Goal: Check status: Check status

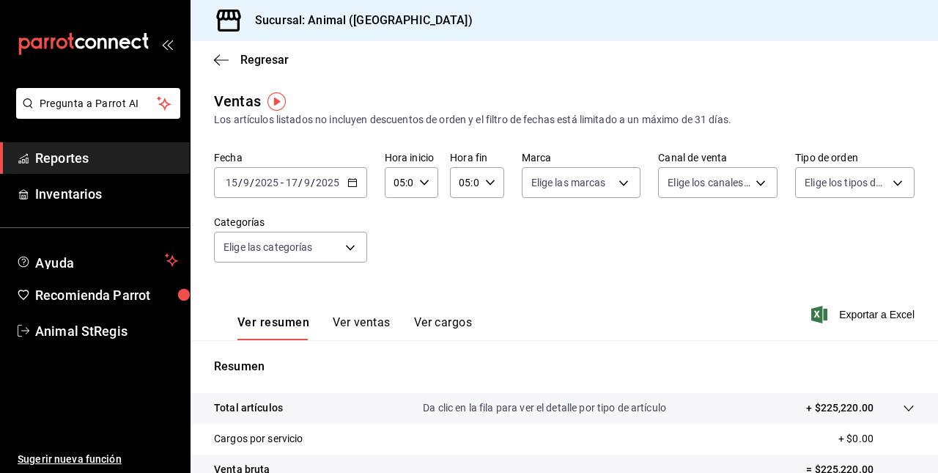
click at [278, 177] on input "2025" at bounding box center [266, 183] width 25 height 12
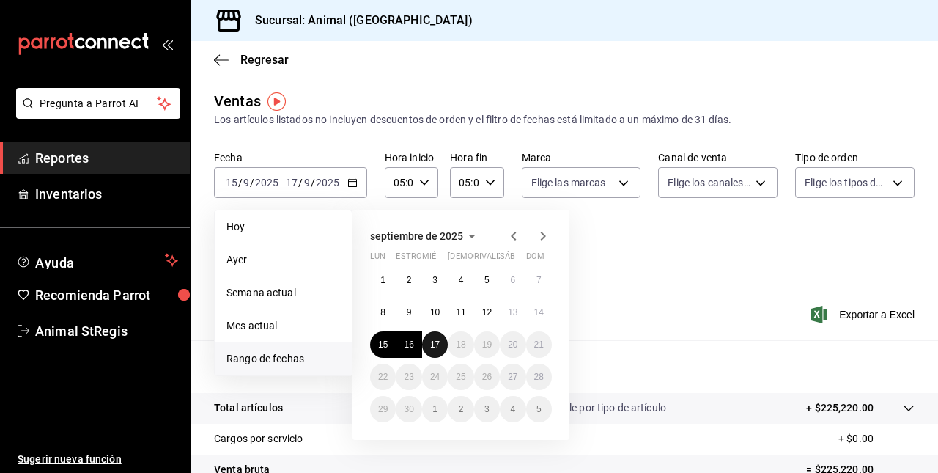
click at [441, 343] on button "17" at bounding box center [435, 344] width 26 height 26
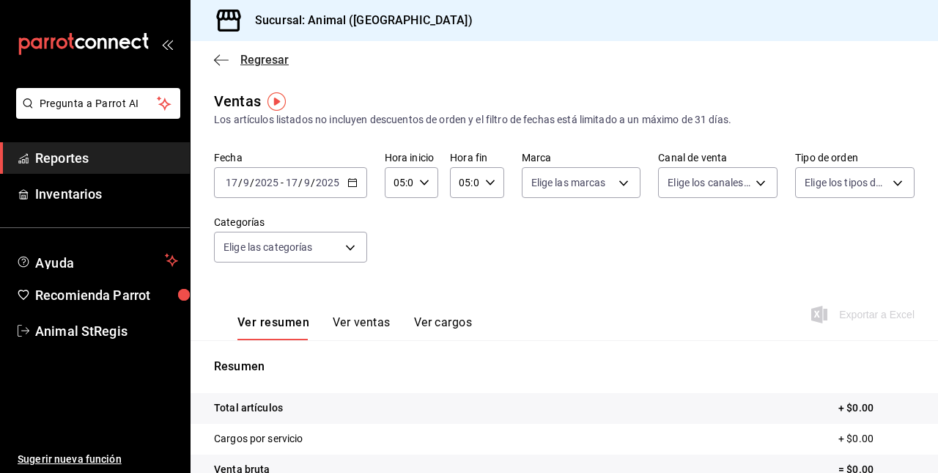
click at [220, 60] on icon "button" at bounding box center [221, 59] width 15 height 1
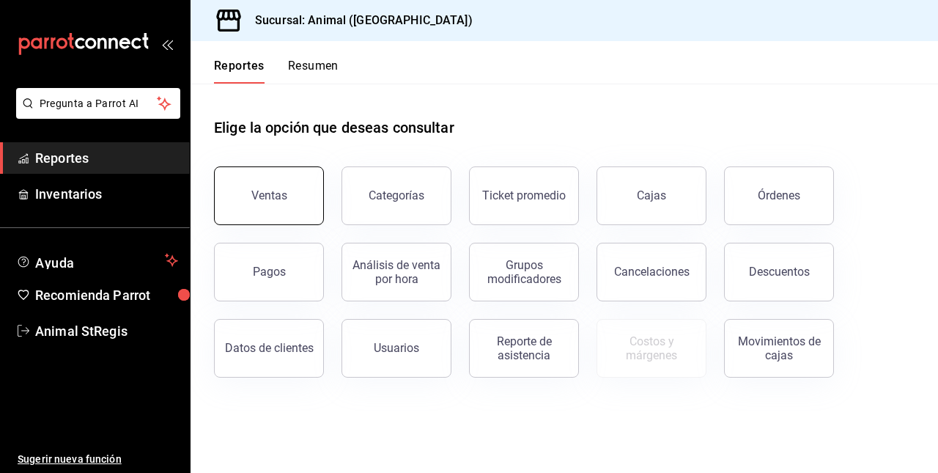
click at [281, 186] on button "Ventas" at bounding box center [269, 195] width 110 height 59
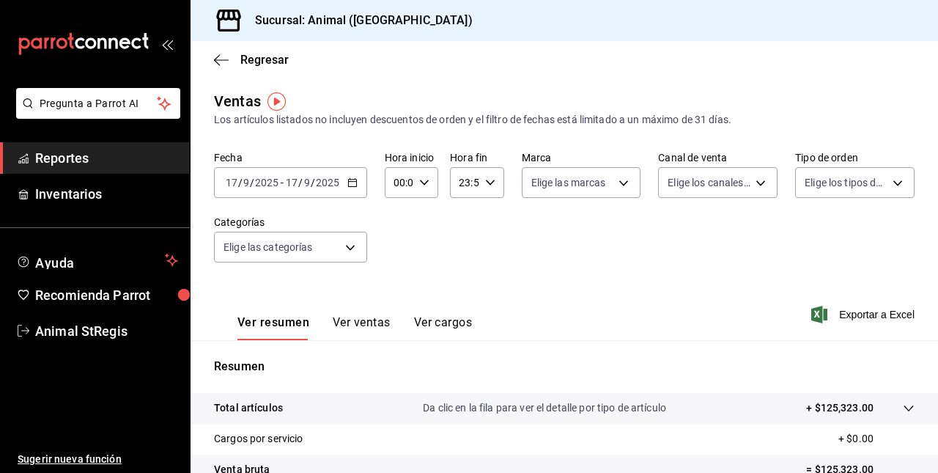
click at [286, 189] on div "[DATE] [DATE] - [DATE] [DATE]" at bounding box center [290, 182] width 153 height 31
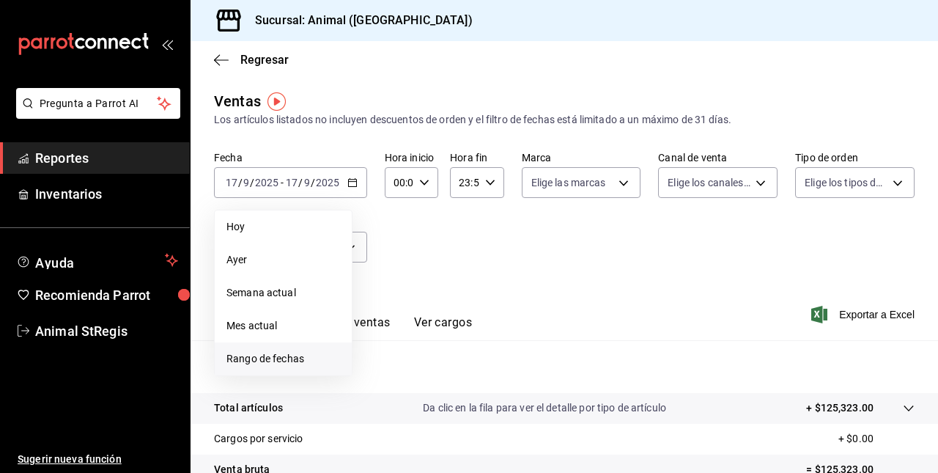
click at [274, 359] on span "Rango de fechas" at bounding box center [284, 358] width 114 height 15
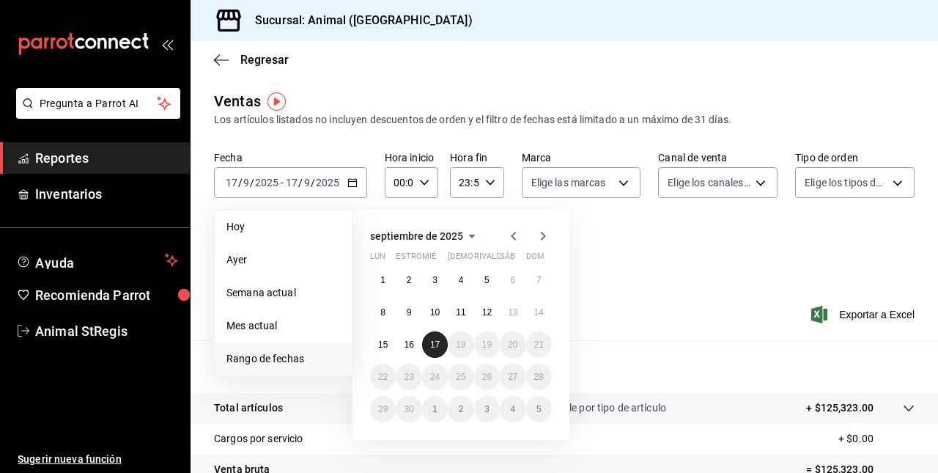
click at [431, 339] on abbr "17" at bounding box center [435, 344] width 10 height 10
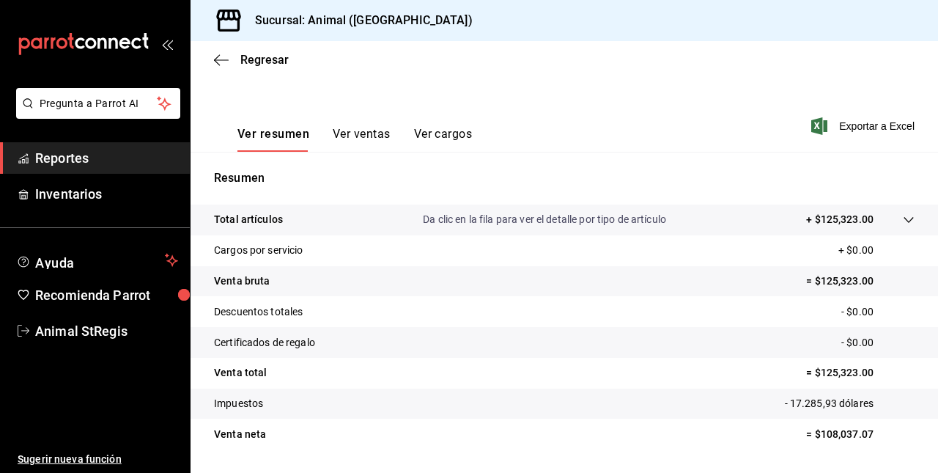
scroll to position [194, 0]
